Goal: Task Accomplishment & Management: Use online tool/utility

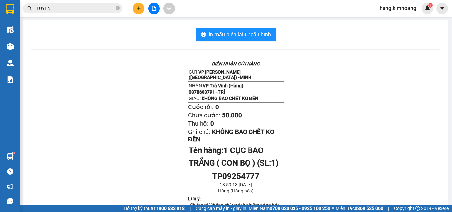
click at [95, 8] on input "TUYEN" at bounding box center [75, 8] width 78 height 7
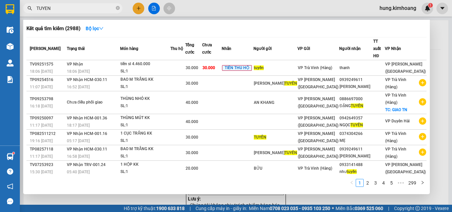
click at [95, 8] on input "TUYEN" at bounding box center [75, 8] width 78 height 7
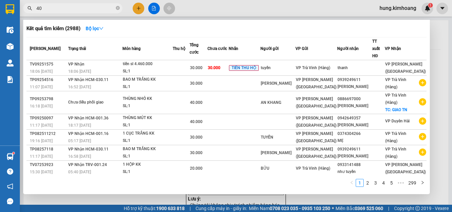
type input "4"
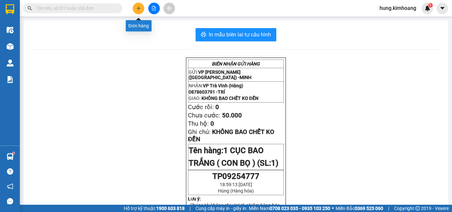
click at [141, 10] on button at bounding box center [139, 9] width 12 height 12
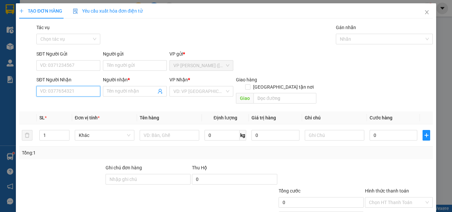
click at [81, 88] on input "SĐT Người Nhận" at bounding box center [68, 91] width 64 height 11
drag, startPoint x: 74, startPoint y: 102, endPoint x: 75, endPoint y: 94, distance: 8.7
click at [75, 98] on div "0943054025 0943054025 - LỰC" at bounding box center [67, 104] width 63 height 13
click at [78, 107] on div "0943054025 - LỰC" at bounding box center [67, 104] width 55 height 7
type input "0943054025"
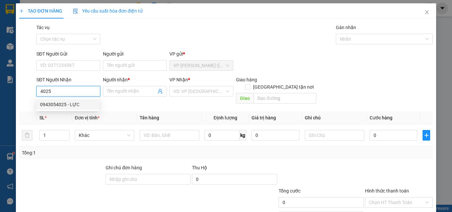
type input "LỰC"
type input "30.000"
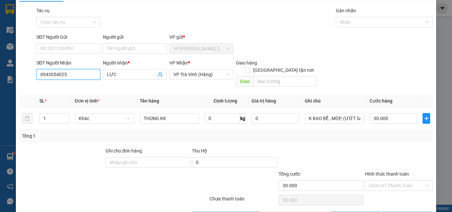
scroll to position [33, 0]
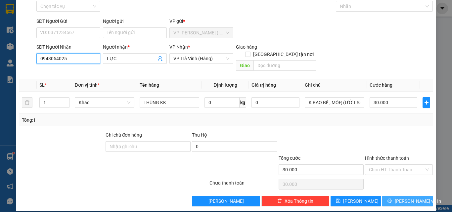
type input "0943054025"
click at [394, 197] on button "[PERSON_NAME] và In" at bounding box center [407, 201] width 51 height 11
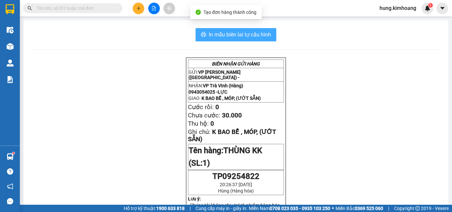
click at [261, 37] on span "In mẫu biên lai tự cấu hình" at bounding box center [240, 34] width 62 height 8
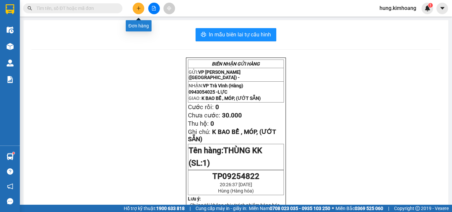
click at [140, 8] on icon "plus" at bounding box center [139, 8] width 4 height 0
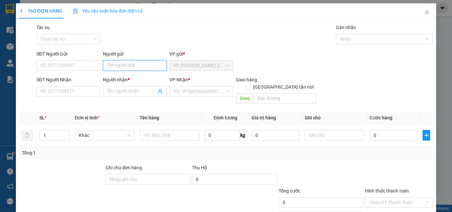
click at [127, 60] on input "Người gửi" at bounding box center [135, 65] width 64 height 11
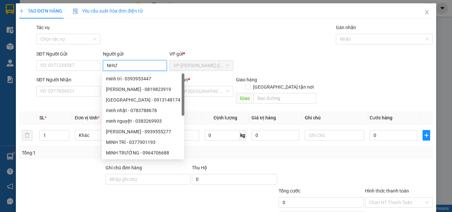
type input "NHƯ"
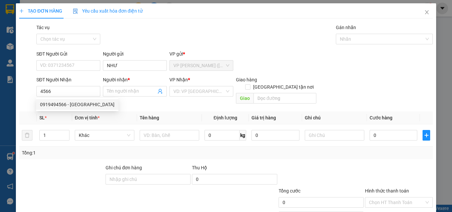
click at [80, 99] on div "0919494566 0919494566 - [GEOGRAPHIC_DATA]" at bounding box center [77, 104] width 82 height 13
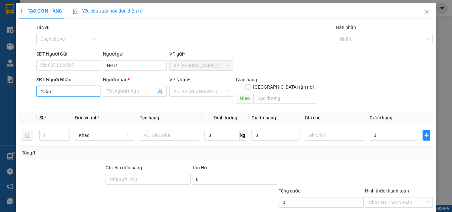
click at [84, 90] on input "4566" at bounding box center [68, 91] width 64 height 11
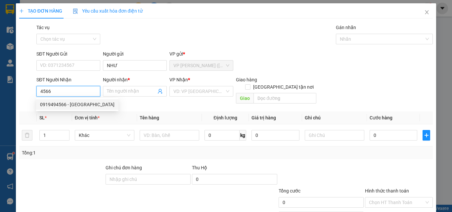
drag, startPoint x: 80, startPoint y: 105, endPoint x: 76, endPoint y: 97, distance: 8.6
click at [80, 105] on div "0919494566 - [GEOGRAPHIC_DATA]" at bounding box center [77, 104] width 74 height 7
type input "0919494566"
type input "HỮU [DEMOGRAPHIC_DATA]"
type input "30.000"
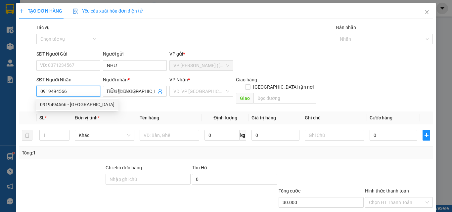
type input "30.000"
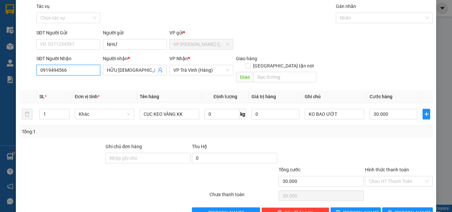
scroll to position [33, 0]
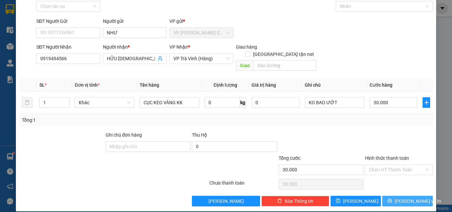
click at [414, 197] on span "[PERSON_NAME] và In" at bounding box center [418, 200] width 46 height 7
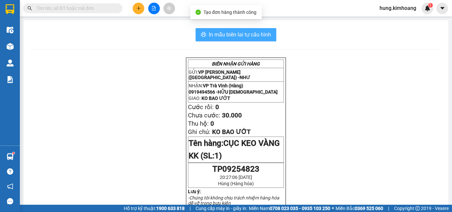
click at [266, 32] on span "In mẫu biên lai tự cấu hình" at bounding box center [240, 34] width 62 height 8
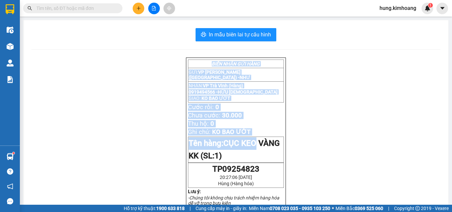
drag, startPoint x: 137, startPoint y: 8, endPoint x: 141, endPoint y: 8, distance: 3.6
click at [141, 8] on button at bounding box center [139, 9] width 12 height 12
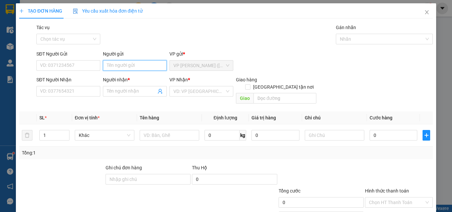
click at [126, 67] on input "Người gửi" at bounding box center [135, 65] width 64 height 11
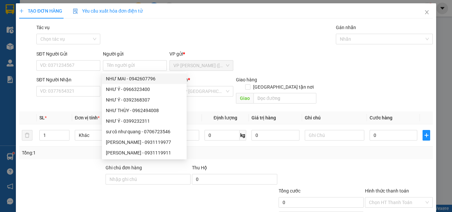
click at [433, 9] on div "TẠO ĐƠN HÀNG Yêu cầu xuất hóa đơn điện tử Transit Pickup Surcharge Ids Transit …" at bounding box center [226, 106] width 452 height 212
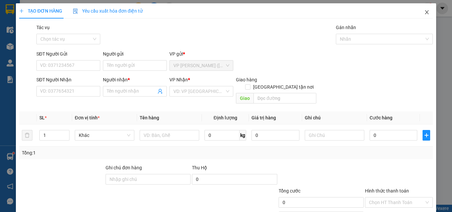
click at [426, 12] on span "Close" at bounding box center [426, 12] width 19 height 19
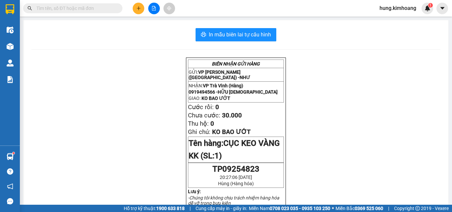
click at [140, 7] on icon "plus" at bounding box center [138, 8] width 5 height 5
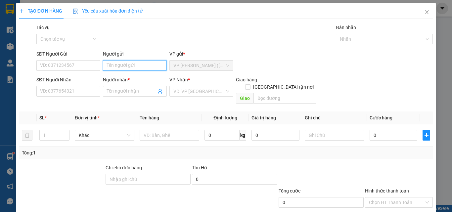
click at [128, 67] on input "Người gửi" at bounding box center [135, 65] width 64 height 11
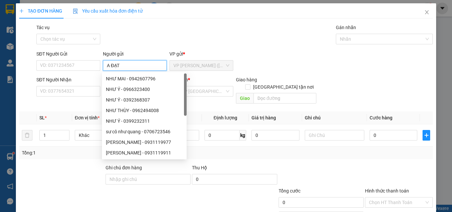
type input "A ĐẠT"
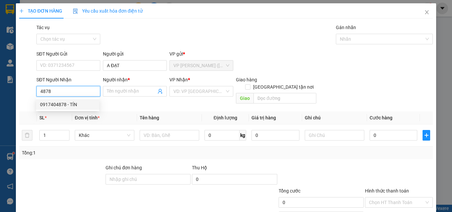
drag, startPoint x: 69, startPoint y: 104, endPoint x: 69, endPoint y: 97, distance: 6.3
click at [69, 104] on div "0917404878 - TÍN" at bounding box center [67, 104] width 55 height 7
type input "0917404878"
type input "TÍN"
type input "25.000"
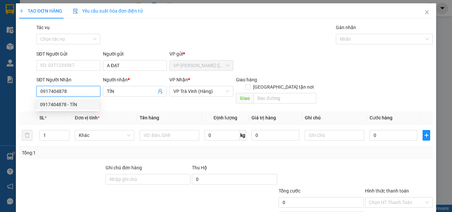
type input "25.000"
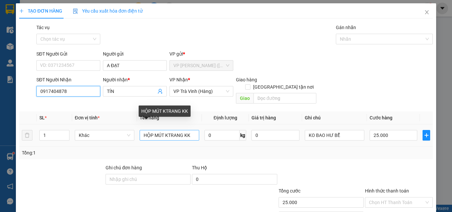
type input "0917404878"
drag, startPoint x: 190, startPoint y: 128, endPoint x: 101, endPoint y: 146, distance: 90.8
click at [105, 148] on div "SL * Đơn vị tính * Tên hàng Định lượng Giá trị hàng Ghi chú Cước hàng 1 Khác HỘ…" at bounding box center [225, 135] width 413 height 48
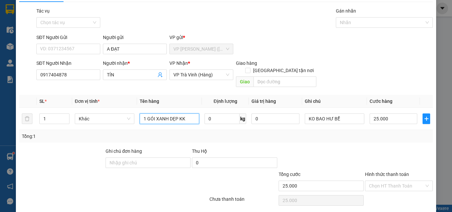
scroll to position [33, 0]
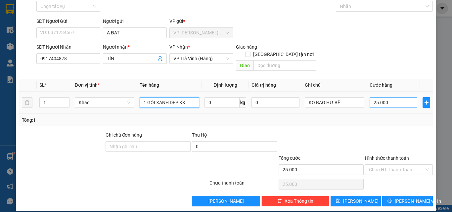
type input "1 GÓI XANH DẸP KK"
click at [391, 97] on input "25.000" at bounding box center [393, 102] width 48 height 11
type input "2"
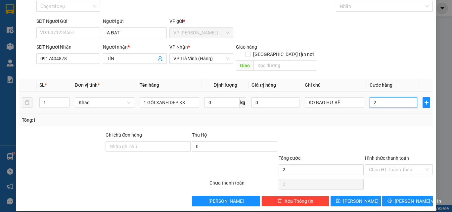
type input "20"
type input "20.000"
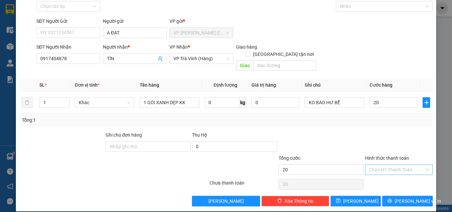
type input "20.000"
click at [382, 165] on input "Hình thức thanh toán" at bounding box center [396, 170] width 55 height 10
click at [389, 175] on div "Tại văn phòng" at bounding box center [394, 175] width 59 height 7
type input "0"
click at [422, 197] on button "[PERSON_NAME] và In" at bounding box center [407, 201] width 51 height 11
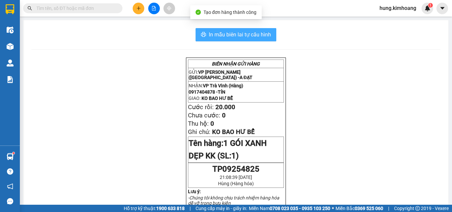
click at [262, 36] on span "In mẫu biên lai tự cấu hình" at bounding box center [240, 34] width 62 height 8
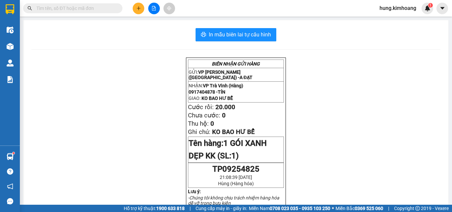
click at [139, 9] on icon "plus" at bounding box center [138, 8] width 5 height 5
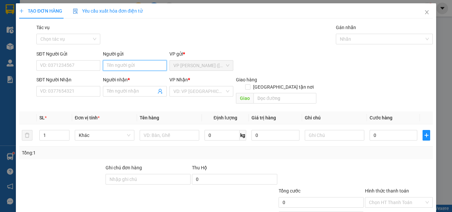
click at [116, 67] on input "Người gửi" at bounding box center [135, 65] width 64 height 11
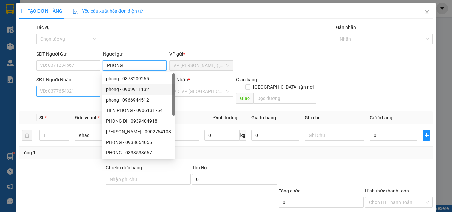
type input "PHONG"
click at [71, 90] on input "SĐT Người Nhận" at bounding box center [68, 91] width 64 height 11
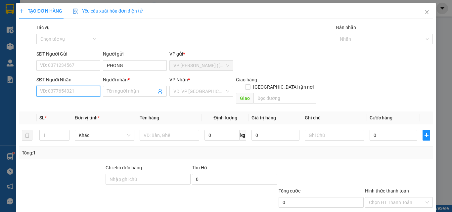
click at [66, 91] on input "SĐT Người Nhận" at bounding box center [68, 91] width 64 height 11
type input "2"
click at [71, 101] on div "0564273273 - ANH TÍNH" at bounding box center [67, 104] width 55 height 7
type input "0564273273"
type input "ANH TÍNH"
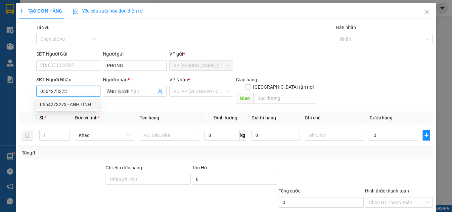
type input "80.000"
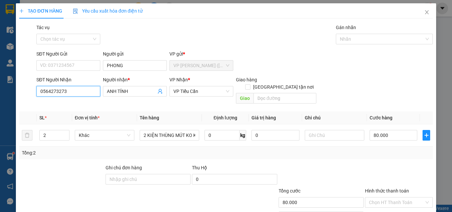
scroll to position [33, 0]
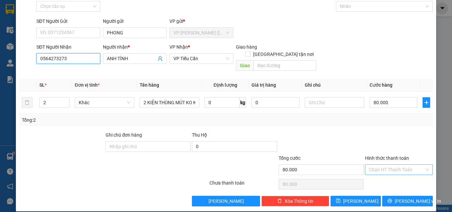
type input "0564273273"
click at [387, 165] on input "Hình thức thanh toán" at bounding box center [396, 170] width 55 height 10
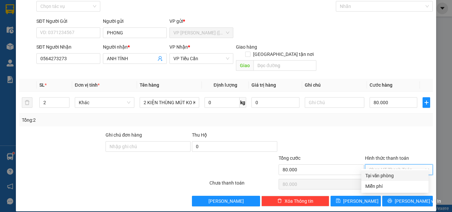
click at [381, 175] on div "Tại văn phòng" at bounding box center [394, 175] width 59 height 7
type input "0"
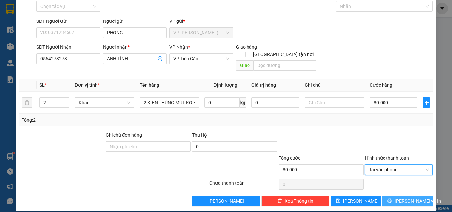
click at [392, 198] on icon "printer" at bounding box center [389, 200] width 5 height 5
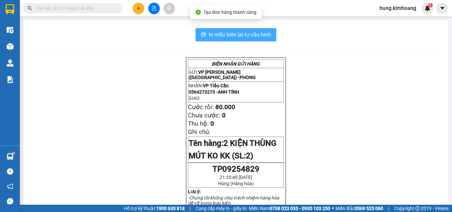
click at [249, 36] on span "In mẫu biên lai tự cấu hình" at bounding box center [240, 34] width 62 height 8
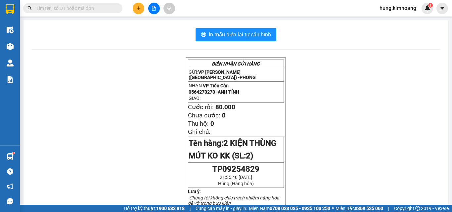
click at [139, 10] on icon "plus" at bounding box center [138, 8] width 5 height 5
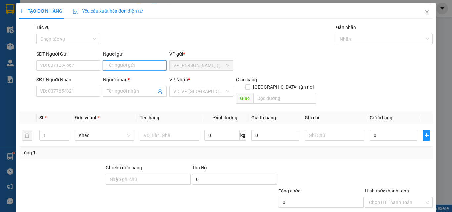
click at [117, 65] on input "Người gửi" at bounding box center [135, 65] width 64 height 11
type input "LABO THIÊN ÂN"
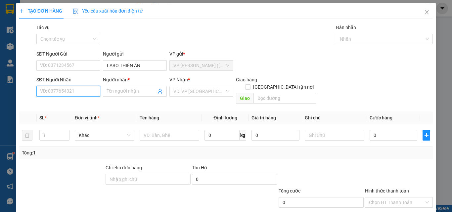
click at [56, 94] on input "SĐT Người Nhận" at bounding box center [68, 91] width 64 height 11
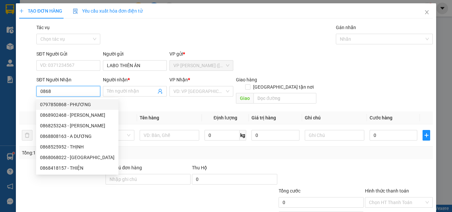
click at [79, 105] on div "0797850868 - PHƯƠNG" at bounding box center [77, 104] width 74 height 7
type input "0797850868"
type input "PHƯƠNG"
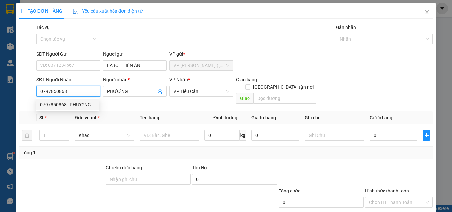
type input "35.000"
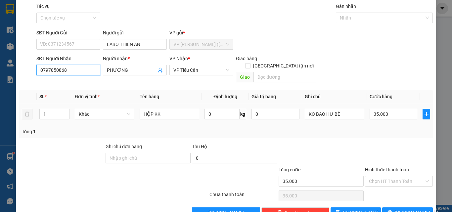
scroll to position [33, 0]
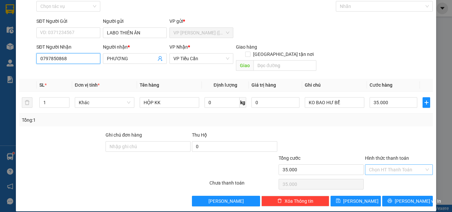
type input "0797850868"
click at [385, 165] on input "Hình thức thanh toán" at bounding box center [396, 170] width 55 height 10
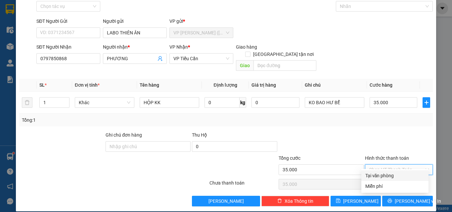
click at [388, 177] on div "Tại văn phòng" at bounding box center [394, 175] width 59 height 7
type input "0"
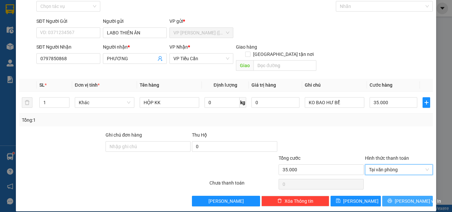
click at [420, 197] on button "[PERSON_NAME] và In" at bounding box center [407, 201] width 51 height 11
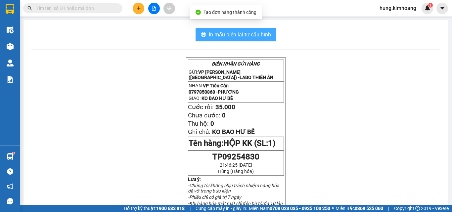
click at [246, 35] on span "In mẫu biên lai tự cấu hình" at bounding box center [240, 34] width 62 height 8
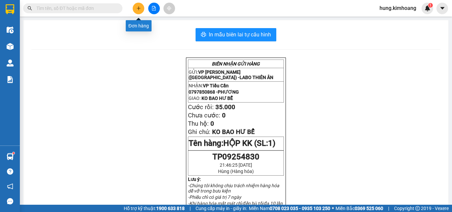
click at [140, 10] on icon "plus" at bounding box center [138, 8] width 5 height 5
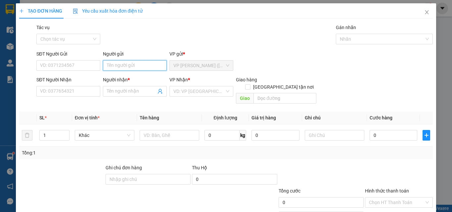
click at [121, 68] on input "Người gửi" at bounding box center [135, 65] width 64 height 11
type input "CHẤN THÀNH"
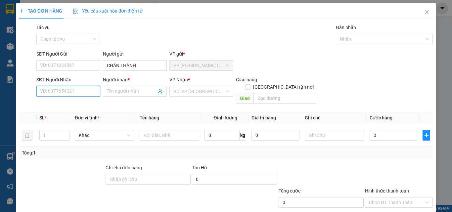
click at [77, 91] on input "SĐT Người Nhận" at bounding box center [68, 91] width 64 height 11
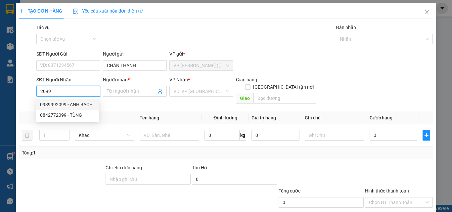
click at [78, 106] on div "0939992099 - ANH BẠCH" at bounding box center [67, 104] width 55 height 7
type input "0939992099"
type input "ANH BẠCH"
type input "180.000"
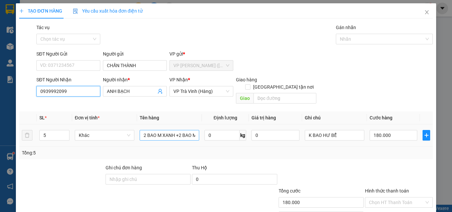
type input "0939992099"
click at [192, 130] on input "2 BAO M XANH +2 BAO M TRẮNG +1 THÙNG K" at bounding box center [170, 135] width 60 height 11
type input "M TRẮNG +1 [PERSON_NAME]"
drag, startPoint x: 194, startPoint y: 127, endPoint x: 138, endPoint y: 135, distance: 56.4
click at [139, 137] on td "M TRẮNG +1 [PERSON_NAME]" at bounding box center [169, 135] width 65 height 22
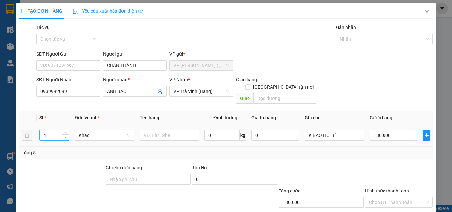
click at [64, 136] on icon "down" at bounding box center [65, 137] width 2 height 2
type input "1"
click at [64, 136] on icon "down" at bounding box center [65, 137] width 2 height 2
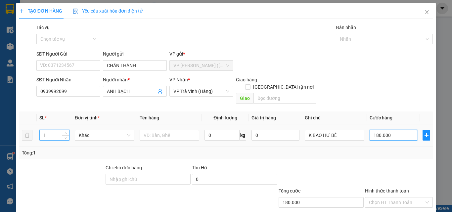
click at [386, 130] on input "180.000" at bounding box center [393, 135] width 48 height 11
type input "2"
type input "20"
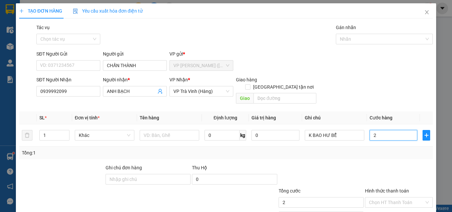
type input "20"
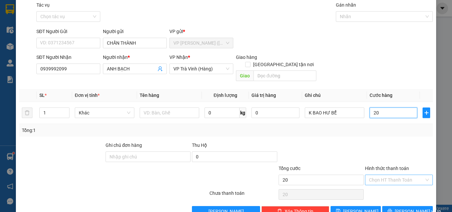
scroll to position [33, 0]
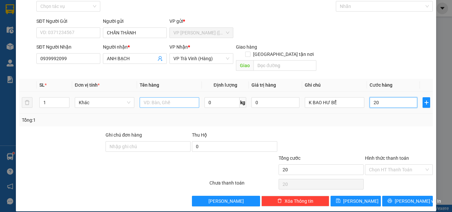
type input "20"
type input "20.000"
click at [156, 97] on input "text" at bounding box center [170, 102] width 60 height 11
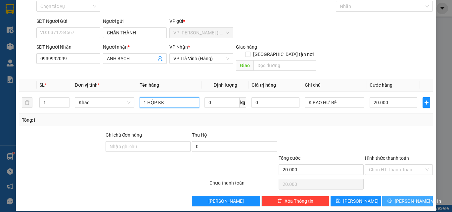
type input "1 HỘP KK"
click at [397, 197] on span "[PERSON_NAME] và In" at bounding box center [418, 200] width 46 height 7
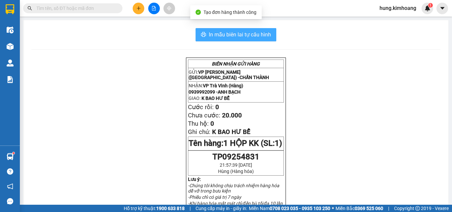
click at [258, 35] on span "In mẫu biên lai tự cấu hình" at bounding box center [240, 34] width 62 height 8
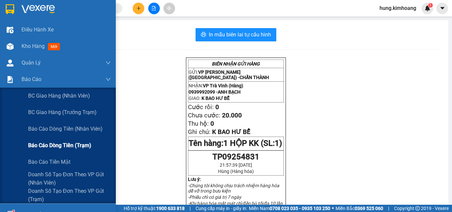
click at [74, 144] on span "Báo cáo dòng tiền (trạm)" at bounding box center [59, 145] width 63 height 8
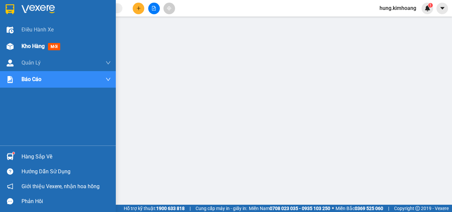
click at [15, 44] on div at bounding box center [10, 47] width 12 height 12
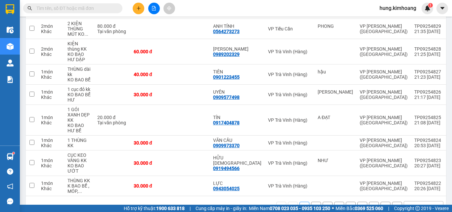
scroll to position [159, 0]
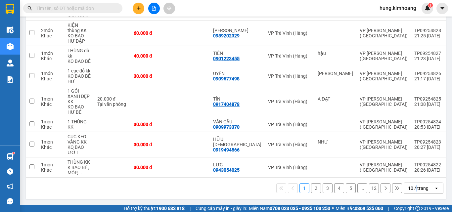
click at [412, 184] on div "10 / trang" at bounding box center [419, 188] width 30 height 11
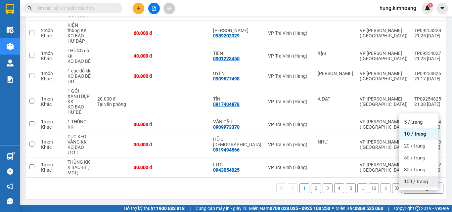
click at [419, 178] on span "100 / trang" at bounding box center [416, 181] width 24 height 7
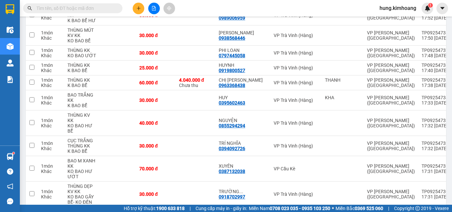
scroll to position [2054, 0]
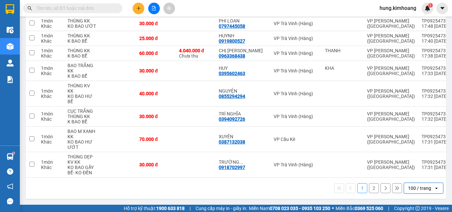
click at [369, 186] on button "2" at bounding box center [374, 188] width 10 height 10
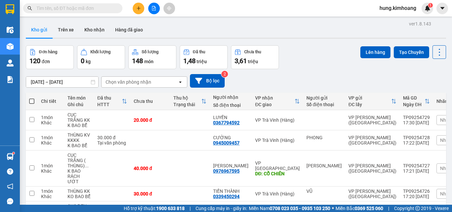
scroll to position [0, 0]
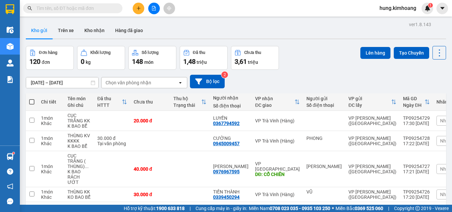
click at [33, 101] on span at bounding box center [31, 101] width 5 height 5
click at [32, 99] on input "checkbox" at bounding box center [32, 99] width 0 height 0
checkbox input "true"
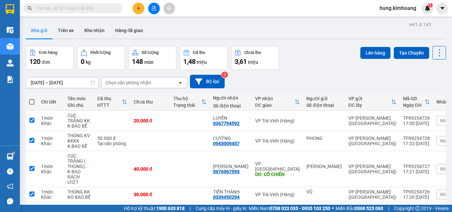
checkbox input "true"
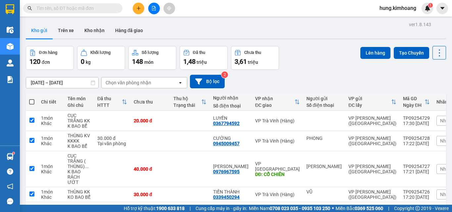
checkbox input "true"
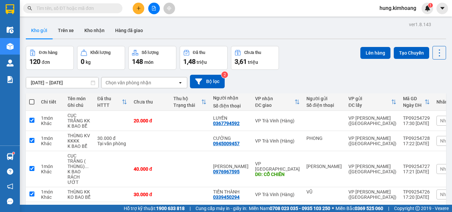
checkbox input "true"
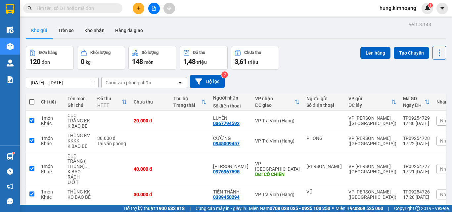
checkbox input "true"
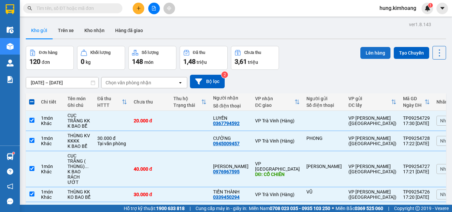
click at [366, 53] on button "Lên hàng" at bounding box center [375, 53] width 30 height 12
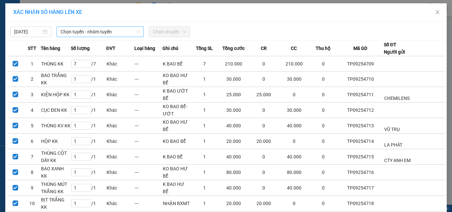
click at [61, 30] on span "Chọn tuyến - nhóm tuyến" at bounding box center [100, 32] width 79 height 10
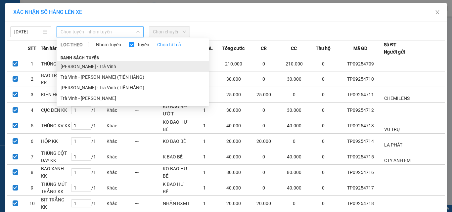
click at [111, 66] on li "[PERSON_NAME] - Trà Vinh" at bounding box center [133, 66] width 152 height 11
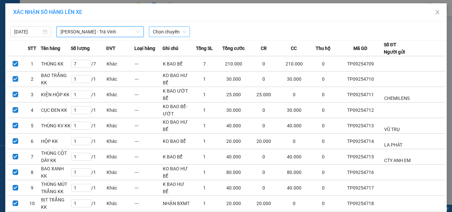
click at [170, 32] on span "Chọn chuyến" at bounding box center [169, 32] width 33 height 10
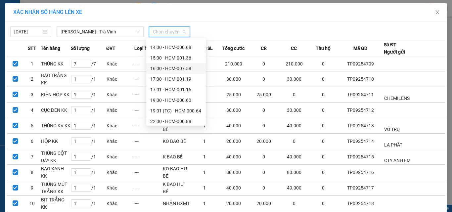
scroll to position [159, 0]
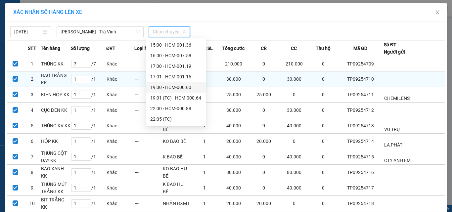
click at [185, 84] on div "19:00 - HCM-000.60" at bounding box center [176, 87] width 52 height 7
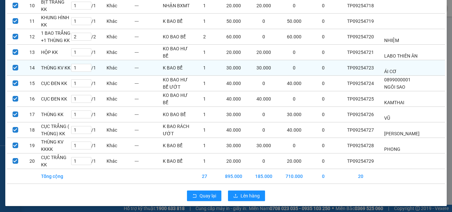
scroll to position [203, 0]
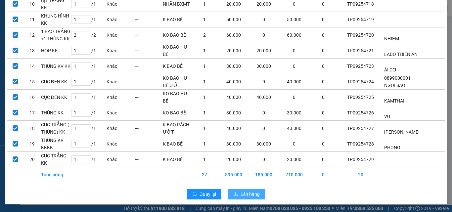
click at [237, 192] on button "Lên hàng" at bounding box center [246, 194] width 37 height 11
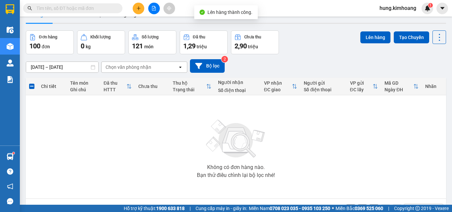
scroll to position [37, 0]
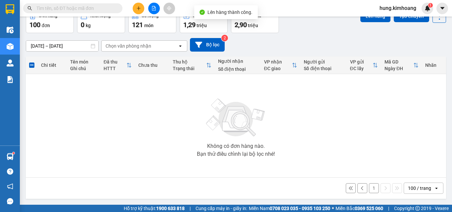
click at [370, 188] on button "1" at bounding box center [374, 188] width 10 height 10
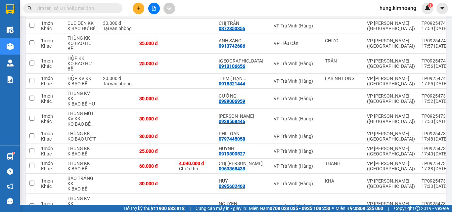
scroll to position [2054, 0]
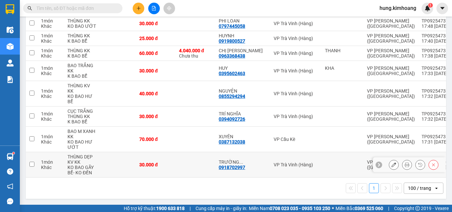
click at [41, 163] on td "1 món Khác" at bounding box center [51, 164] width 26 height 25
checkbox input "true"
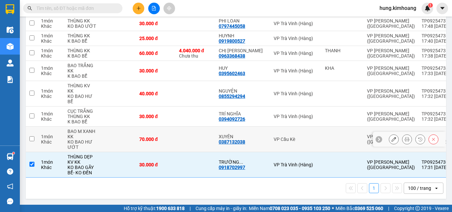
drag, startPoint x: 50, startPoint y: 132, endPoint x: 50, endPoint y: 111, distance: 20.5
click at [50, 134] on div "1 món" at bounding box center [51, 136] width 20 height 5
checkbox input "true"
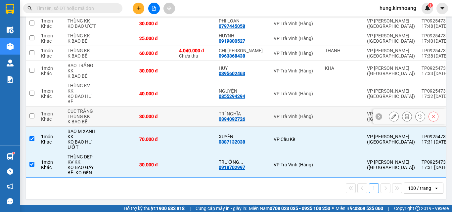
drag, startPoint x: 50, startPoint y: 111, endPoint x: 48, endPoint y: 95, distance: 16.3
click at [50, 111] on div "1 món" at bounding box center [51, 113] width 20 height 5
checkbox input "true"
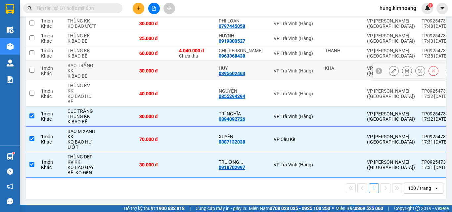
click at [49, 74] on td "1 món Khác" at bounding box center [51, 71] width 26 height 20
checkbox input "true"
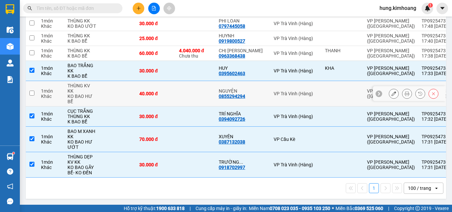
click at [50, 94] on div "Khác" at bounding box center [51, 96] width 20 height 5
checkbox input "true"
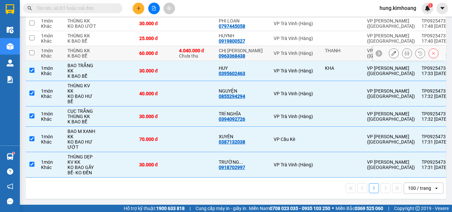
click at [56, 48] on div "1 món" at bounding box center [51, 50] width 20 height 5
checkbox input "true"
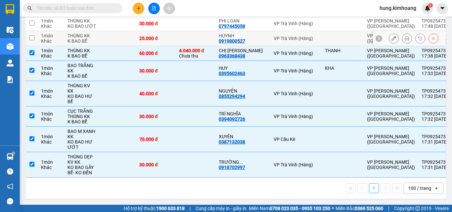
click at [78, 31] on td "THÙNG KK K BAO BỂ" at bounding box center [81, 38] width 35 height 15
checkbox input "true"
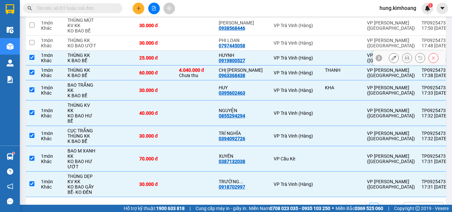
scroll to position [1955, 0]
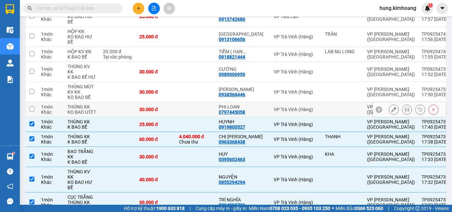
click at [72, 115] on div "KO BAO ƯỚT" at bounding box center [81, 111] width 29 height 5
checkbox input "true"
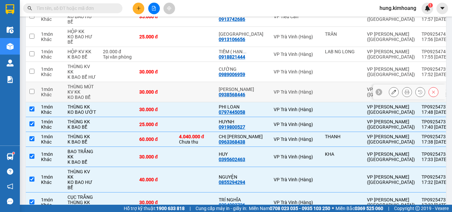
click at [75, 100] on div "KO BAO BỂ" at bounding box center [81, 97] width 29 height 5
checkbox input "true"
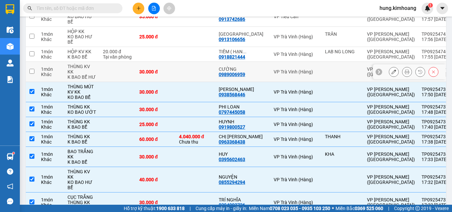
click at [77, 74] on div "THÙNG KV KK" at bounding box center [81, 69] width 29 height 11
checkbox input "true"
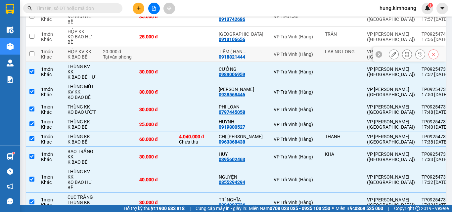
click at [82, 54] on div "HỘP KV KK" at bounding box center [81, 51] width 29 height 5
checkbox input "true"
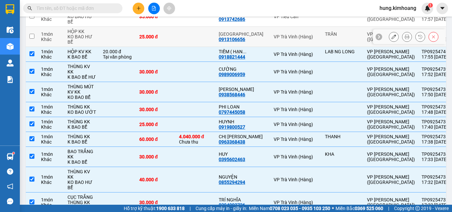
click at [82, 45] on div "KO BAO HƯ BỂ" at bounding box center [81, 39] width 29 height 11
checkbox input "true"
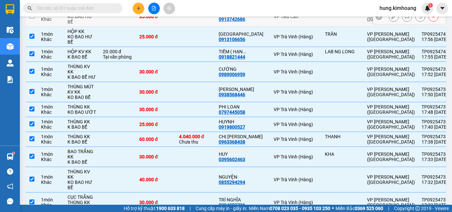
drag, startPoint x: 85, startPoint y: 25, endPoint x: 132, endPoint y: 67, distance: 63.0
click at [86, 24] on div "KO BAO HƯ BỂ" at bounding box center [81, 19] width 29 height 11
checkbox input "true"
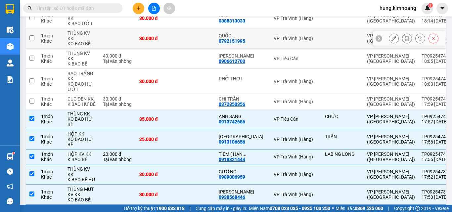
scroll to position [1823, 0]
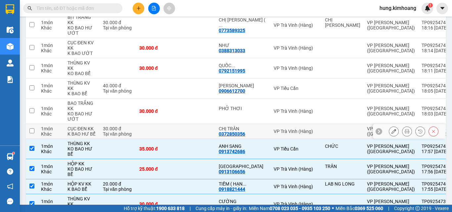
click at [64, 139] on td "1 món Khác" at bounding box center [51, 131] width 26 height 15
checkbox input "true"
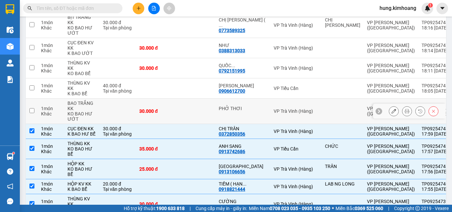
click at [64, 116] on td "1 món Khác" at bounding box center [51, 111] width 26 height 25
checkbox input "true"
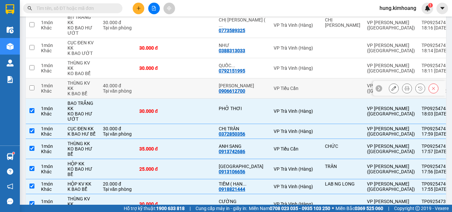
click at [58, 94] on div "Khác" at bounding box center [51, 90] width 20 height 5
checkbox input "true"
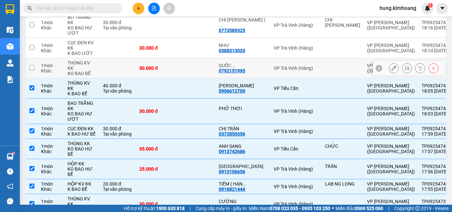
drag, startPoint x: 60, startPoint y: 85, endPoint x: 62, endPoint y: 81, distance: 5.3
click at [60, 78] on td "1 món Khác" at bounding box center [51, 68] width 26 height 20
checkbox input "true"
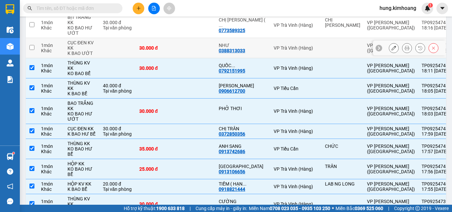
click at [67, 56] on div "K BAO ƯỚT" at bounding box center [81, 53] width 29 height 5
checkbox input "true"
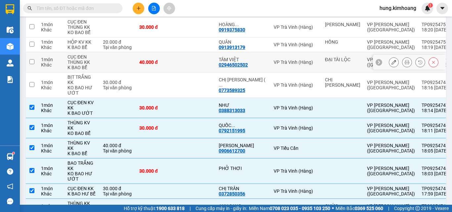
scroll to position [1657, 0]
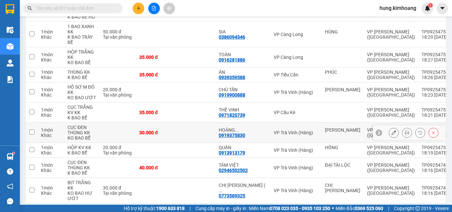
drag, startPoint x: 59, startPoint y: 143, endPoint x: 59, endPoint y: 125, distance: 18.5
click at [59, 138] on div "Khác" at bounding box center [51, 135] width 20 height 5
checkbox input "true"
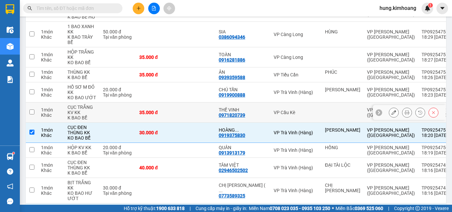
click at [58, 112] on div "1 món" at bounding box center [51, 109] width 20 height 5
checkbox input "true"
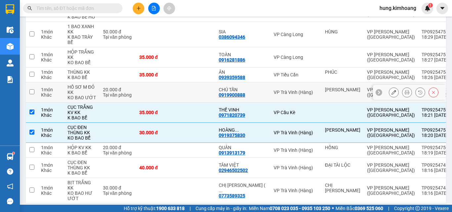
click at [55, 96] on td "1 món Khác" at bounding box center [51, 92] width 26 height 20
checkbox input "true"
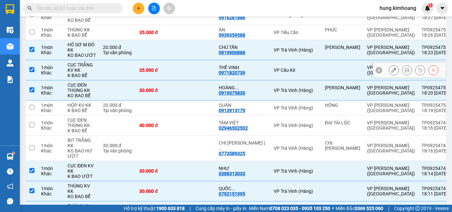
scroll to position [1756, 0]
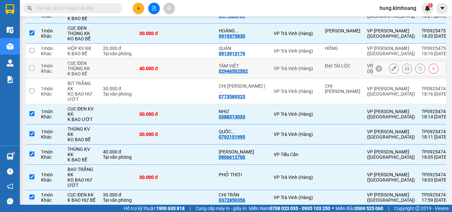
click at [37, 59] on td at bounding box center [32, 51] width 12 height 15
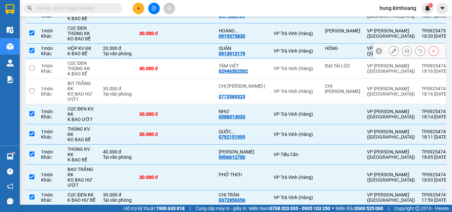
checkbox input "true"
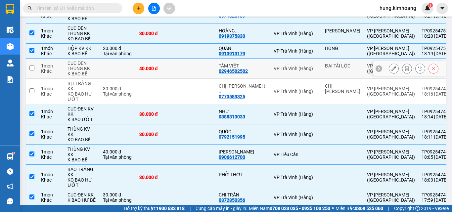
click at [41, 79] on td "1 món Khác" at bounding box center [51, 69] width 26 height 20
checkbox input "true"
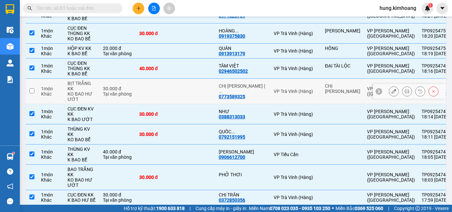
drag, startPoint x: 50, startPoint y: 100, endPoint x: 62, endPoint y: 100, distance: 11.9
click at [50, 91] on div "1 món" at bounding box center [51, 88] width 20 height 5
checkbox input "true"
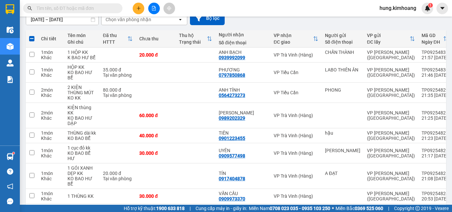
scroll to position [0, 0]
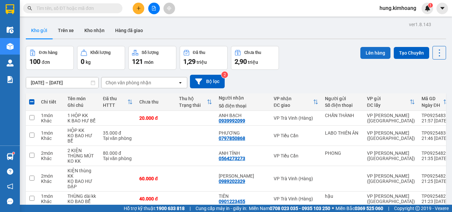
click at [362, 50] on button "Lên hàng" at bounding box center [375, 53] width 30 height 12
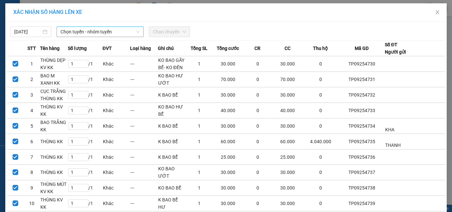
click at [69, 35] on span "Chọn tuyến - nhóm tuyến" at bounding box center [100, 32] width 79 height 10
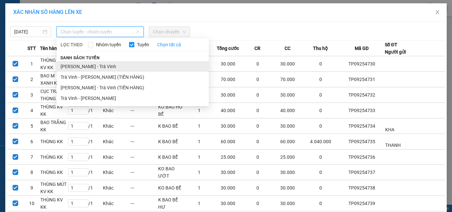
click at [75, 64] on li "[PERSON_NAME] - Trà Vinh" at bounding box center [133, 66] width 152 height 11
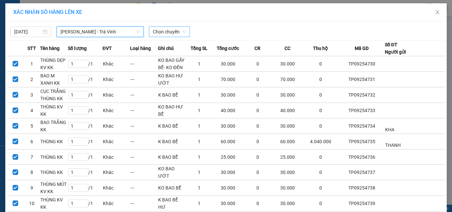
click at [177, 35] on span "Chọn chuyến" at bounding box center [169, 32] width 33 height 10
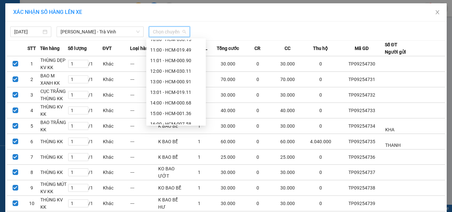
scroll to position [159, 0]
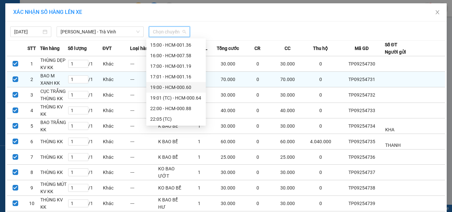
click at [177, 88] on div "19:00 - HCM-000.60" at bounding box center [176, 87] width 52 height 7
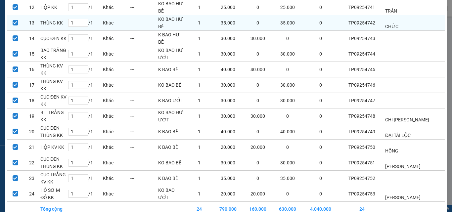
scroll to position [272, 0]
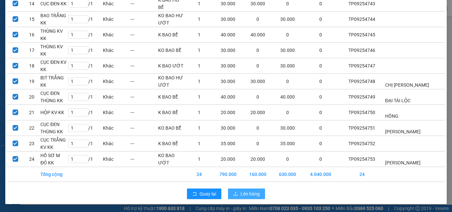
click at [258, 195] on button "Lên hàng" at bounding box center [246, 194] width 37 height 11
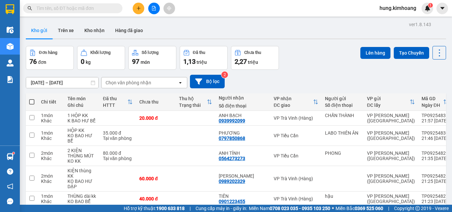
click at [33, 103] on span at bounding box center [31, 101] width 5 height 5
click at [32, 99] on input "checkbox" at bounding box center [32, 99] width 0 height 0
checkbox input "true"
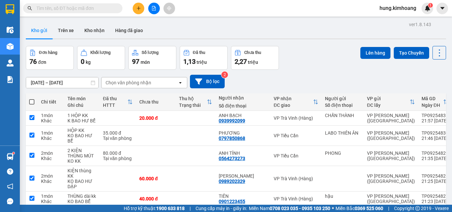
checkbox input "true"
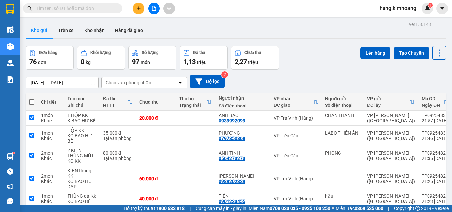
checkbox input "true"
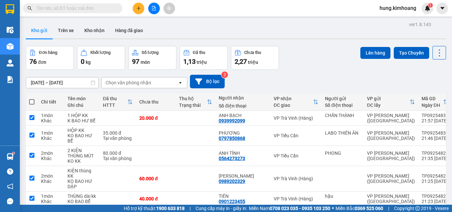
checkbox input "true"
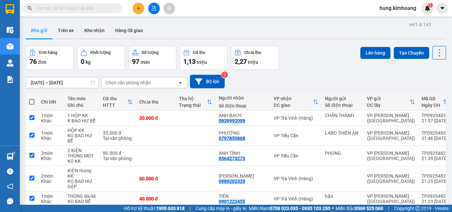
checkbox input "true"
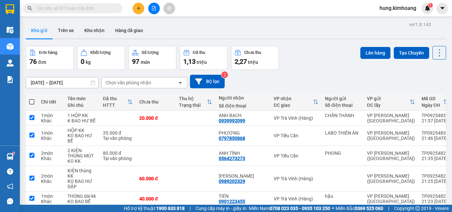
checkbox input "true"
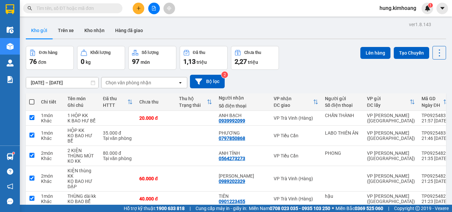
checkbox input "true"
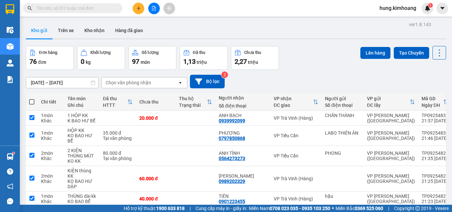
checkbox input "true"
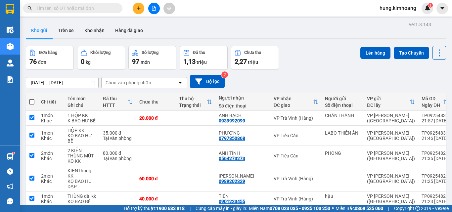
checkbox input "true"
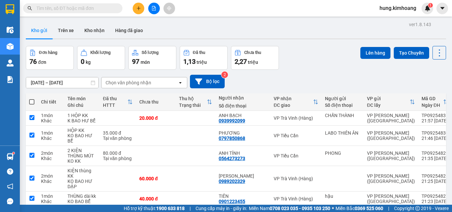
checkbox input "true"
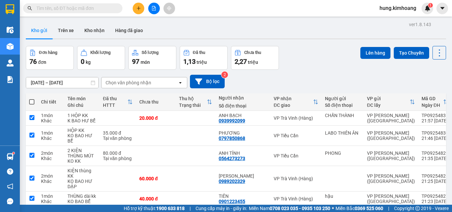
checkbox input "true"
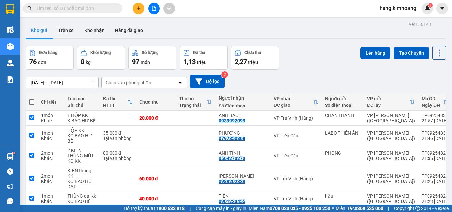
checkbox input "true"
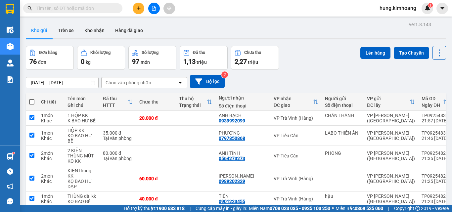
checkbox input "true"
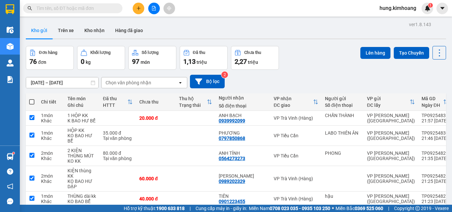
checkbox input "true"
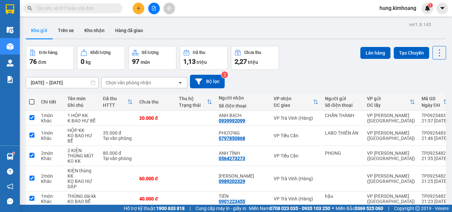
checkbox input "true"
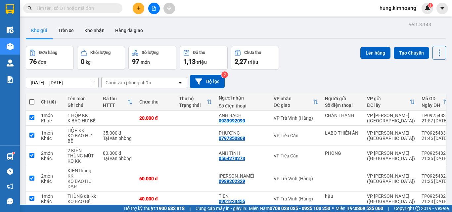
checkbox input "true"
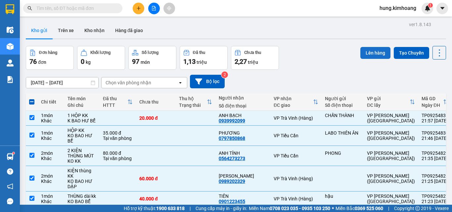
click at [368, 58] on button "Lên hàng" at bounding box center [375, 53] width 30 height 12
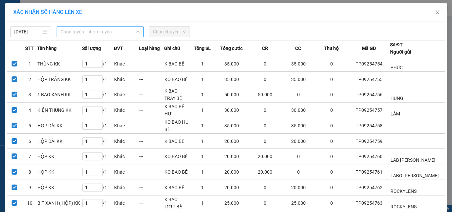
click at [93, 31] on span "Chọn tuyến - nhóm tuyến" at bounding box center [100, 32] width 79 height 10
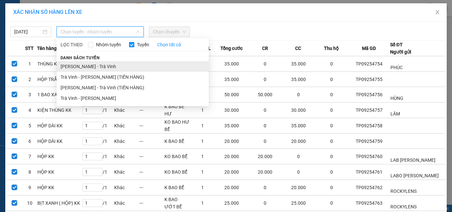
drag, startPoint x: 84, startPoint y: 55, endPoint x: 90, endPoint y: 63, distance: 9.9
click at [84, 55] on span "Danh sách tuyến" at bounding box center [80, 58] width 47 height 6
click at [96, 64] on li "[PERSON_NAME] - Trà Vinh" at bounding box center [133, 66] width 152 height 11
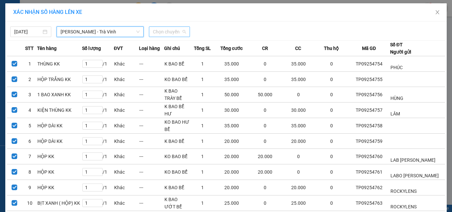
click at [169, 33] on span "Chọn chuyến" at bounding box center [169, 32] width 33 height 10
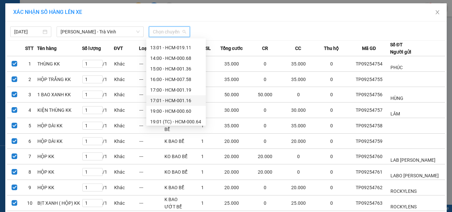
scroll to position [159, 0]
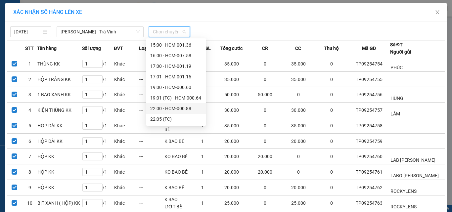
click at [179, 109] on div "22:00 - HCM-000.88" at bounding box center [176, 108] width 52 height 7
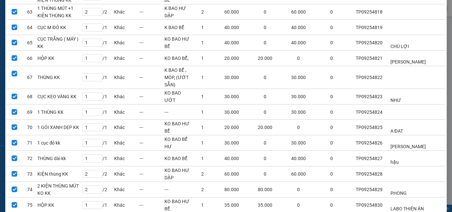
scroll to position [1100, 0]
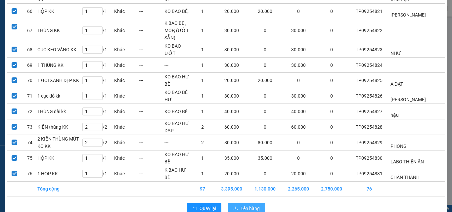
click at [248, 205] on span "Lên hàng" at bounding box center [249, 208] width 19 height 7
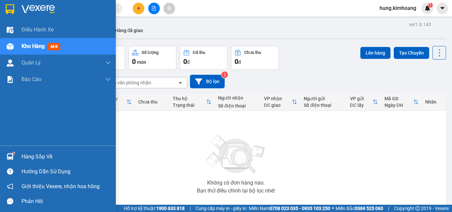
click at [19, 154] on div "Hàng sắp về" at bounding box center [58, 156] width 116 height 15
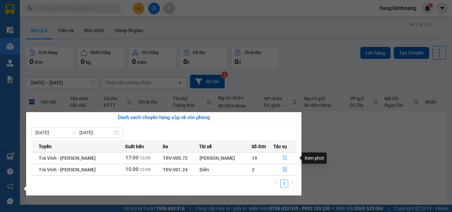
click at [286, 156] on button "button" at bounding box center [285, 158] width 22 height 11
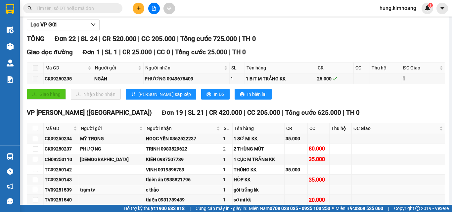
scroll to position [132, 0]
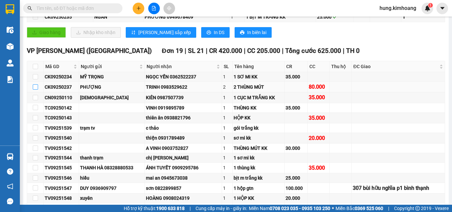
click at [38, 90] on input "checkbox" at bounding box center [35, 86] width 5 height 5
checkbox input "true"
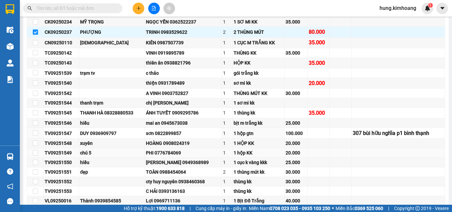
scroll to position [198, 0]
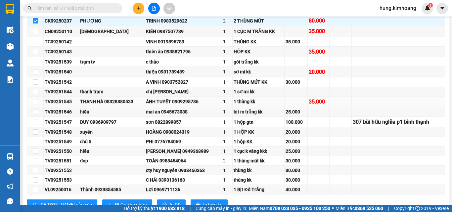
click at [33, 104] on input "checkbox" at bounding box center [35, 101] width 5 height 5
checkbox input "true"
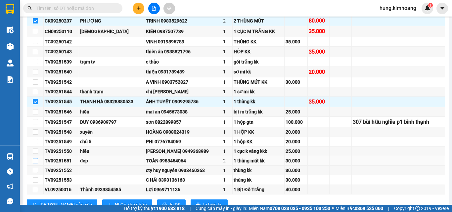
click at [36, 163] on input "checkbox" at bounding box center [35, 160] width 5 height 5
checkbox input "true"
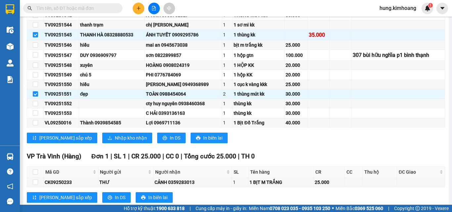
scroll to position [348, 0]
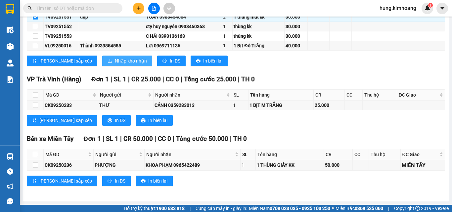
click at [115, 63] on span "Nhập kho nhận" at bounding box center [131, 60] width 32 height 7
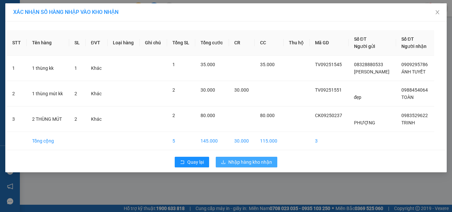
click at [264, 164] on span "Nhập hàng kho nhận" at bounding box center [250, 161] width 44 height 7
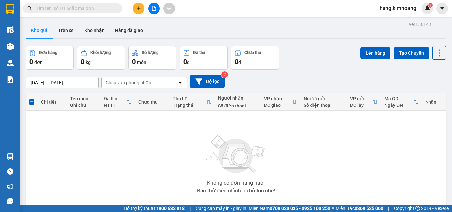
click at [397, 6] on span "hung.kimhoang" at bounding box center [397, 8] width 47 height 8
click at [391, 18] on span "Đăng xuất" at bounding box center [401, 20] width 34 height 7
